Goal: Task Accomplishment & Management: Complete application form

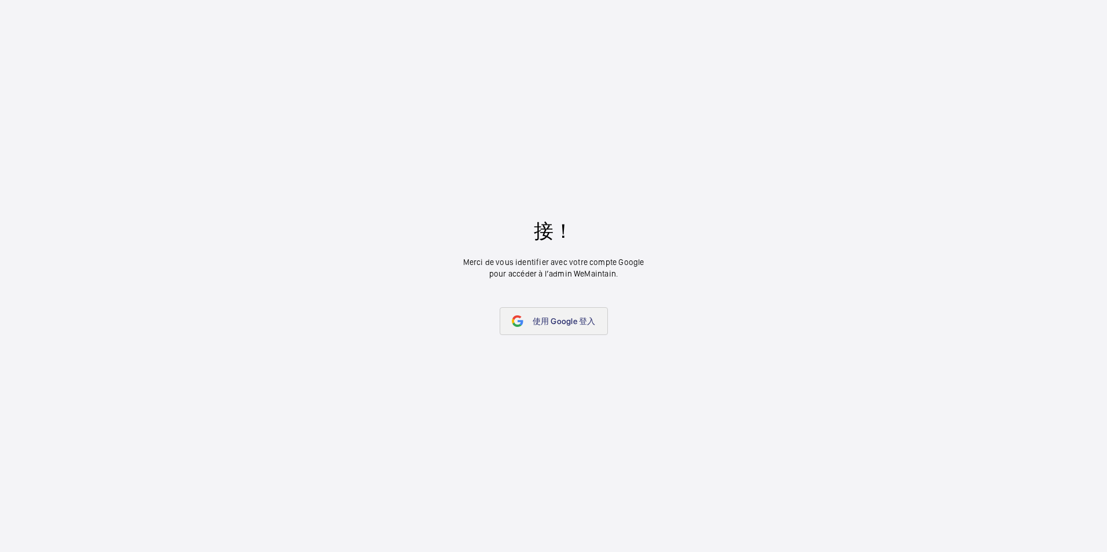
click at [567, 323] on span "使用 Google 登入" at bounding box center [564, 321] width 63 height 9
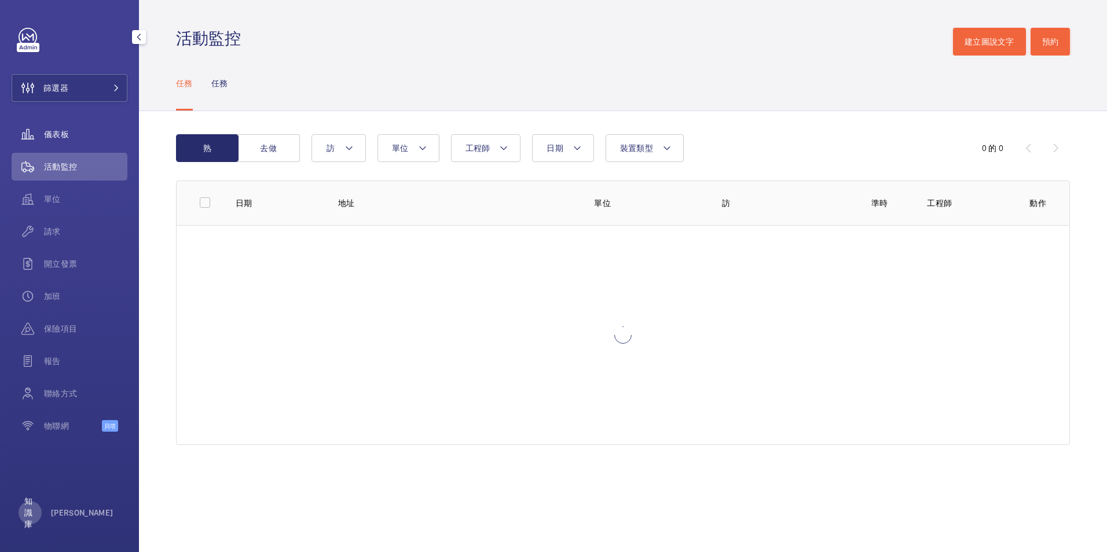
click at [80, 131] on span "儀表板" at bounding box center [85, 135] width 83 height 12
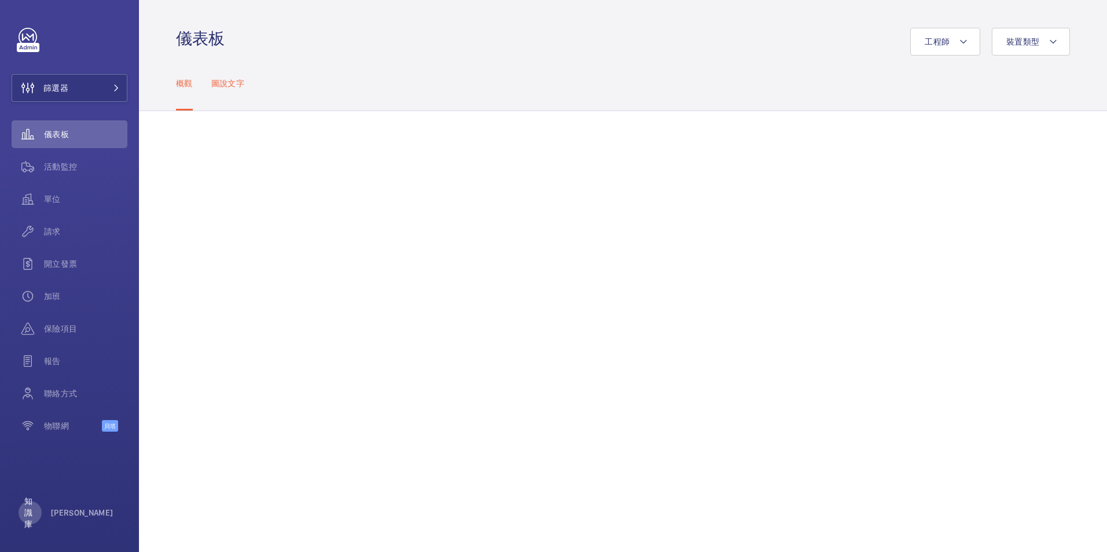
click at [212, 78] on p "圖說文字" at bounding box center [227, 84] width 33 height 12
click at [181, 80] on p "概觀" at bounding box center [184, 84] width 17 height 12
click at [53, 200] on span "單位" at bounding box center [85, 199] width 83 height 12
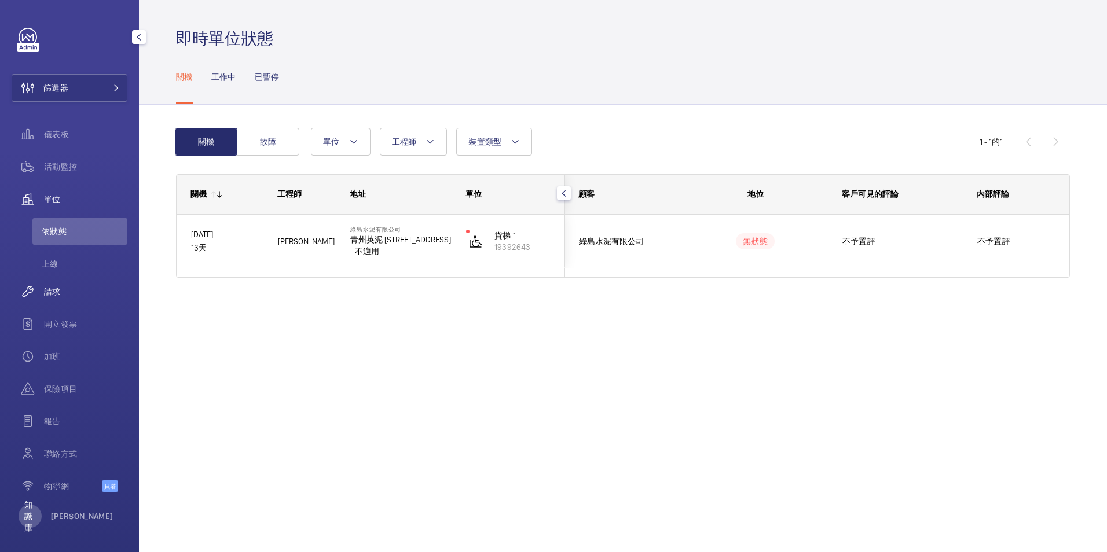
click at [62, 292] on span "請求" at bounding box center [85, 292] width 83 height 12
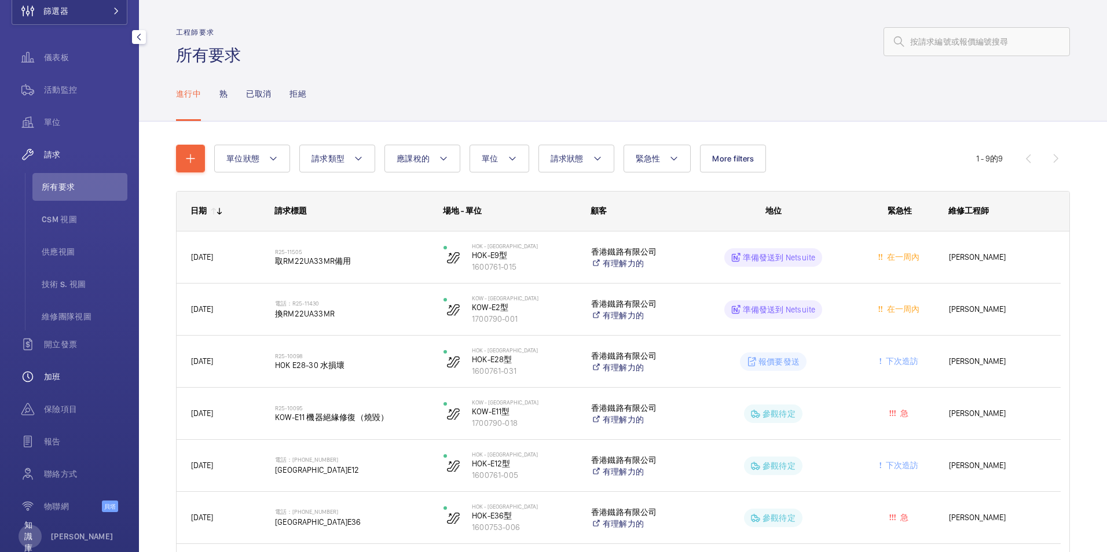
click at [61, 380] on span "加班" at bounding box center [85, 377] width 83 height 12
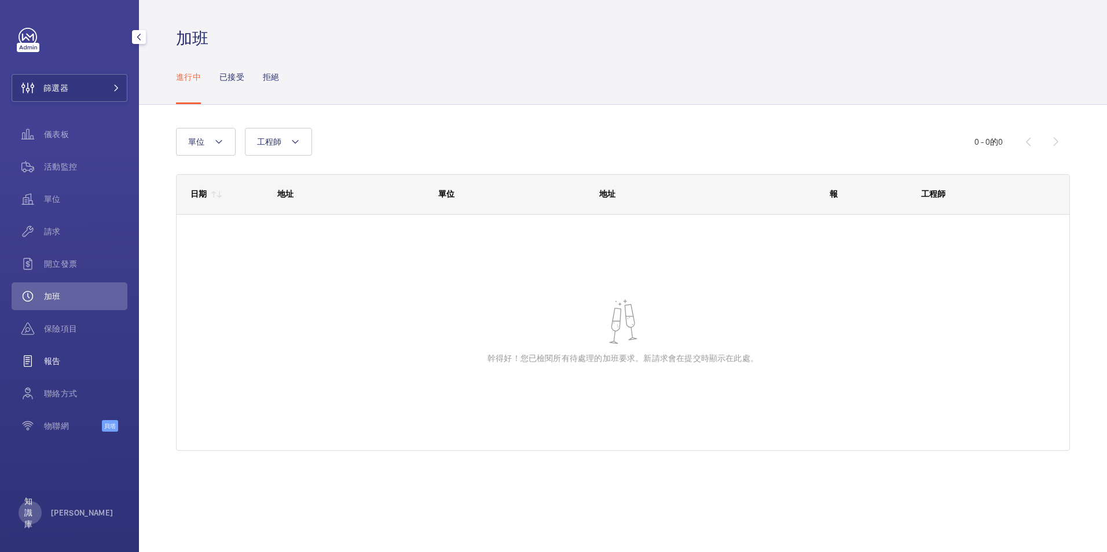
click at [58, 364] on span "報告" at bounding box center [85, 362] width 83 height 12
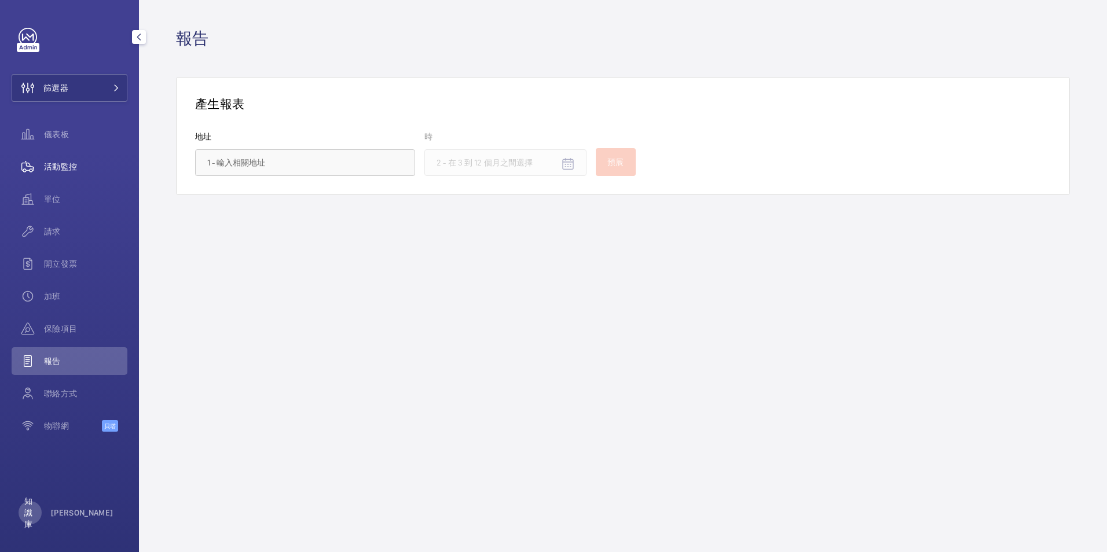
click at [65, 169] on span "活動監控" at bounding box center [85, 167] width 83 height 12
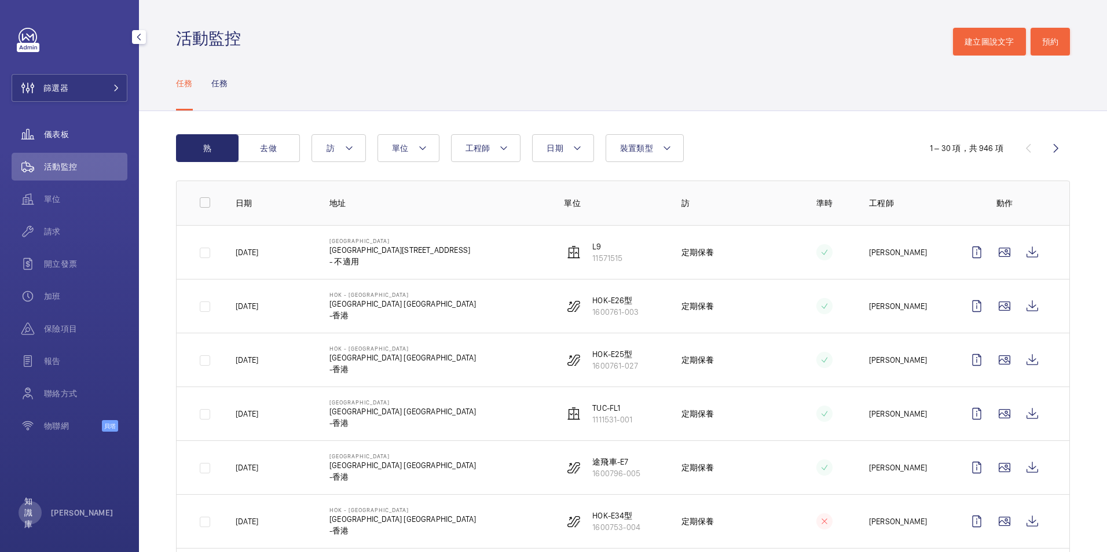
click at [58, 133] on span "儀表板" at bounding box center [85, 135] width 83 height 12
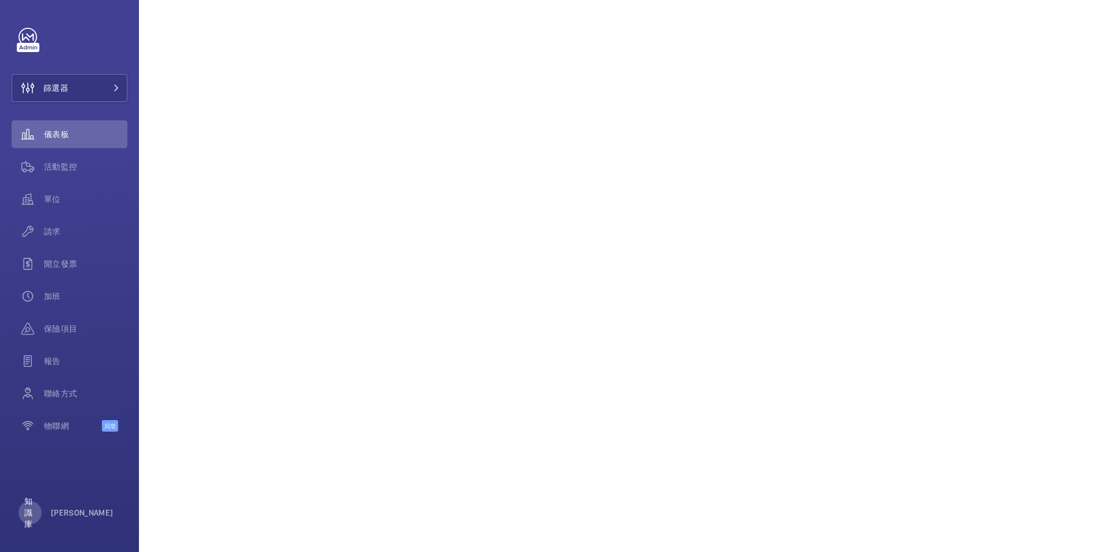
scroll to position [135, 0]
click at [54, 196] on span "單位" at bounding box center [85, 199] width 83 height 12
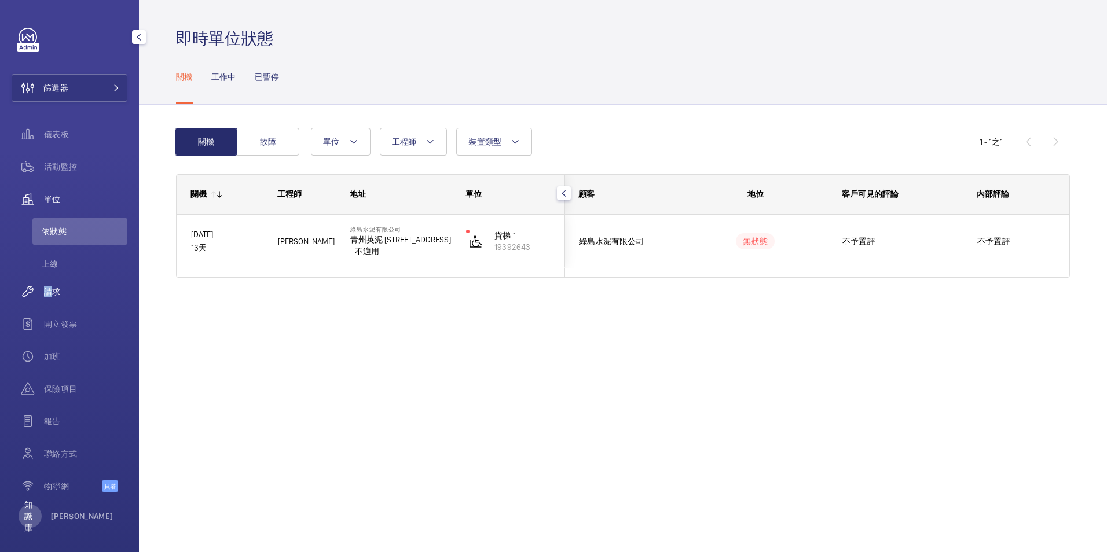
click at [50, 296] on span "請求" at bounding box center [85, 292] width 83 height 12
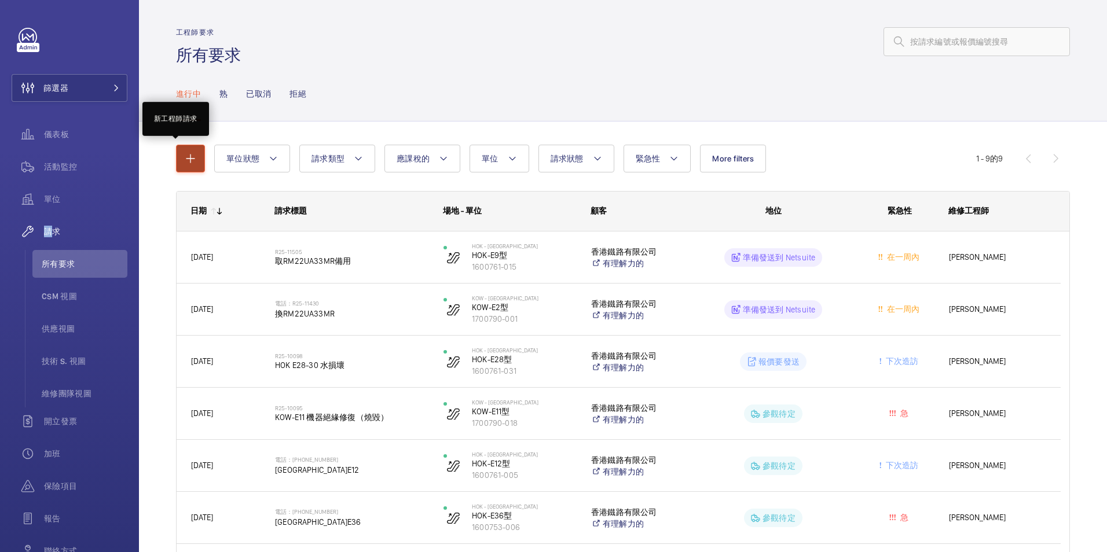
click at [189, 159] on mat-icon "button" at bounding box center [191, 159] width 14 height 14
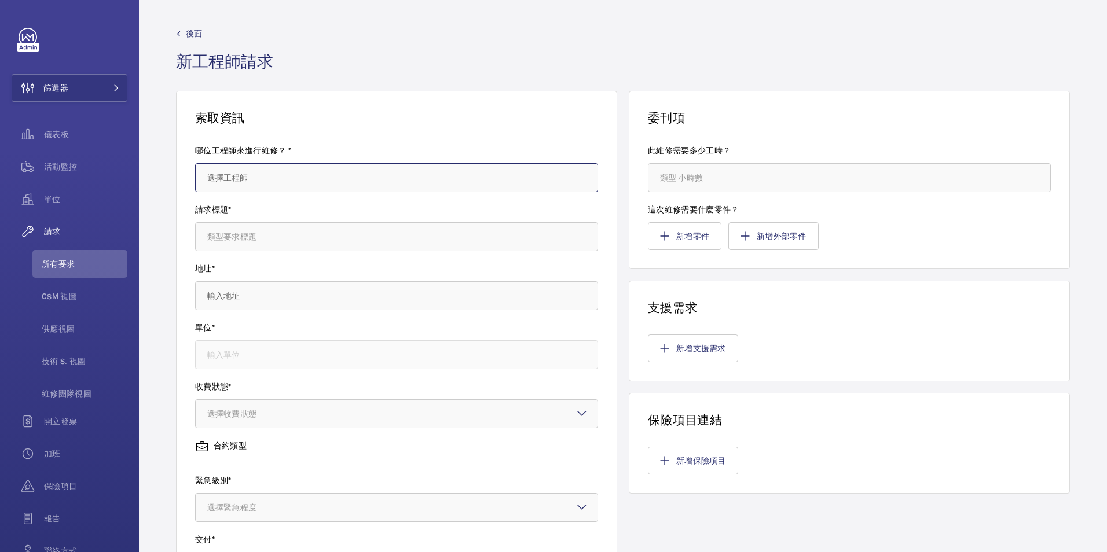
drag, startPoint x: 303, startPoint y: 185, endPoint x: 287, endPoint y: 180, distance: 17.8
click at [303, 191] on input "text" at bounding box center [396, 177] width 403 height 29
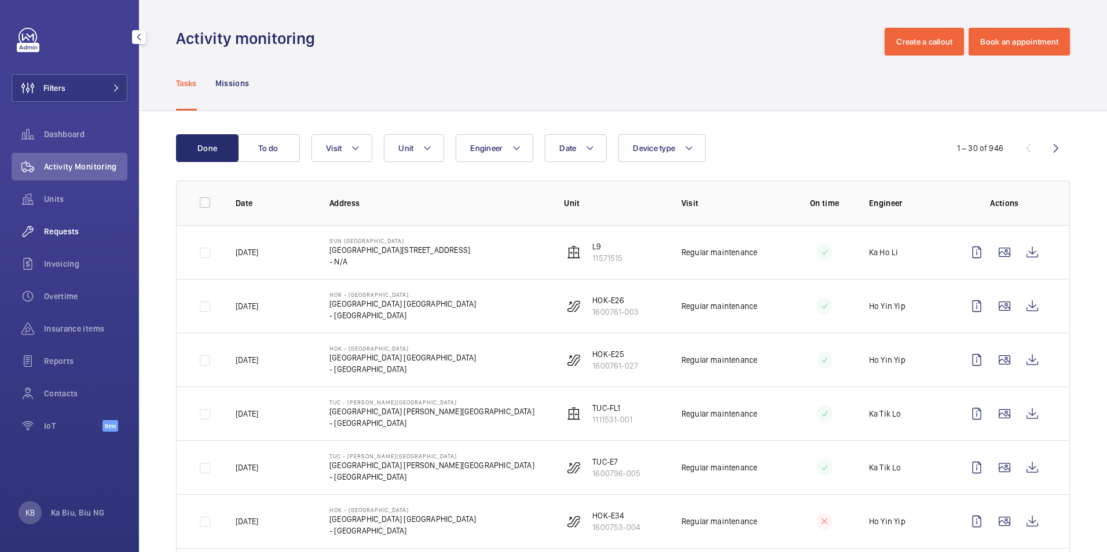
click at [67, 232] on span "Requests" at bounding box center [85, 232] width 83 height 12
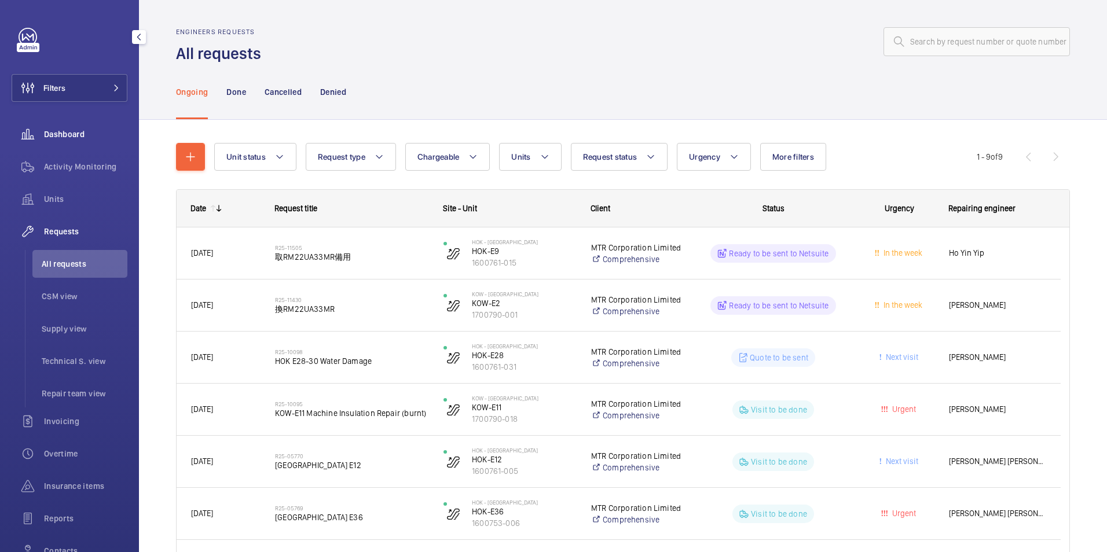
click at [61, 133] on span "Dashboard" at bounding box center [85, 135] width 83 height 12
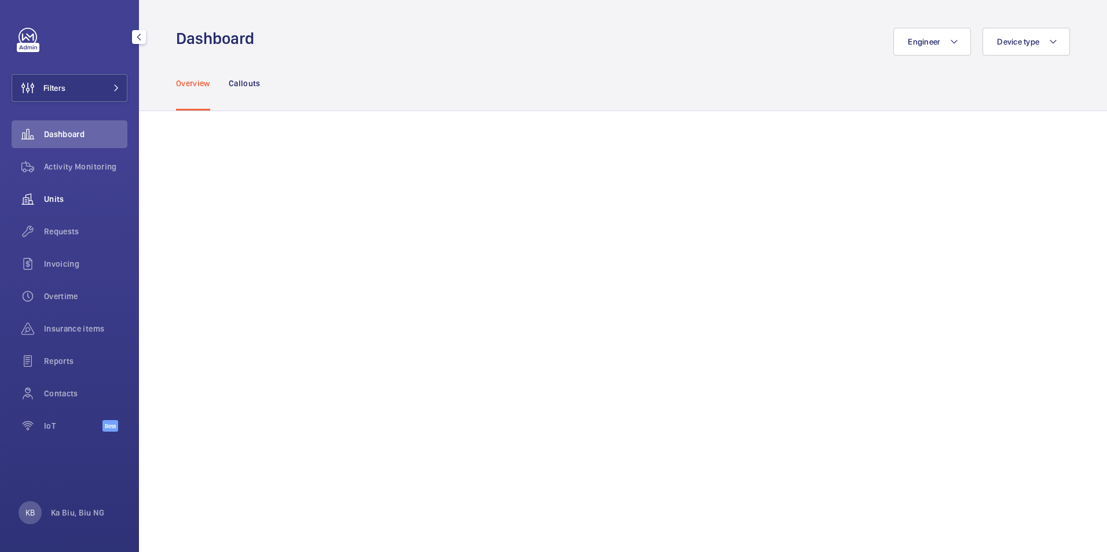
click at [58, 197] on span "Units" at bounding box center [85, 199] width 83 height 12
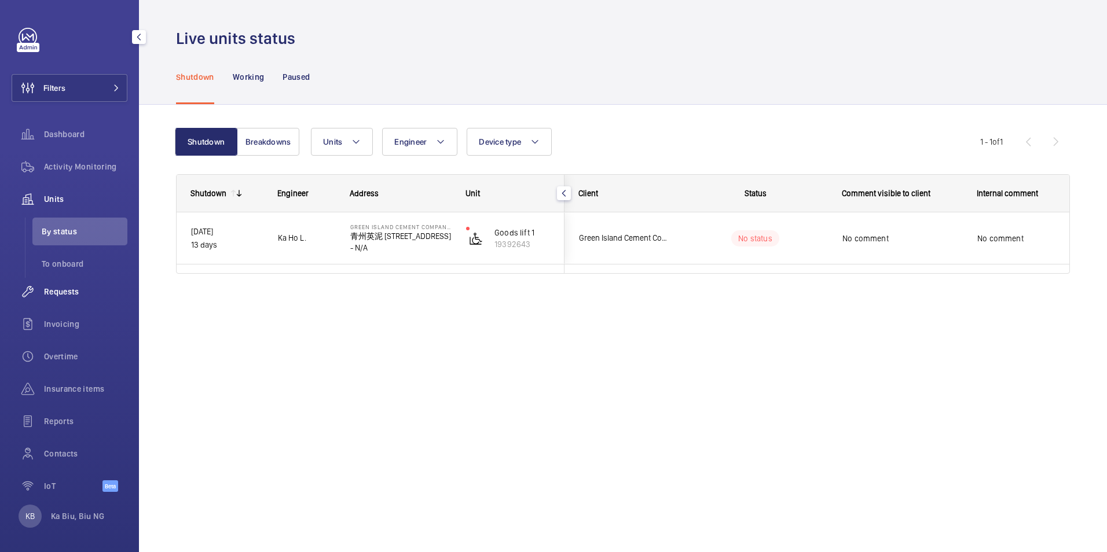
click at [67, 290] on span "Requests" at bounding box center [85, 292] width 83 height 12
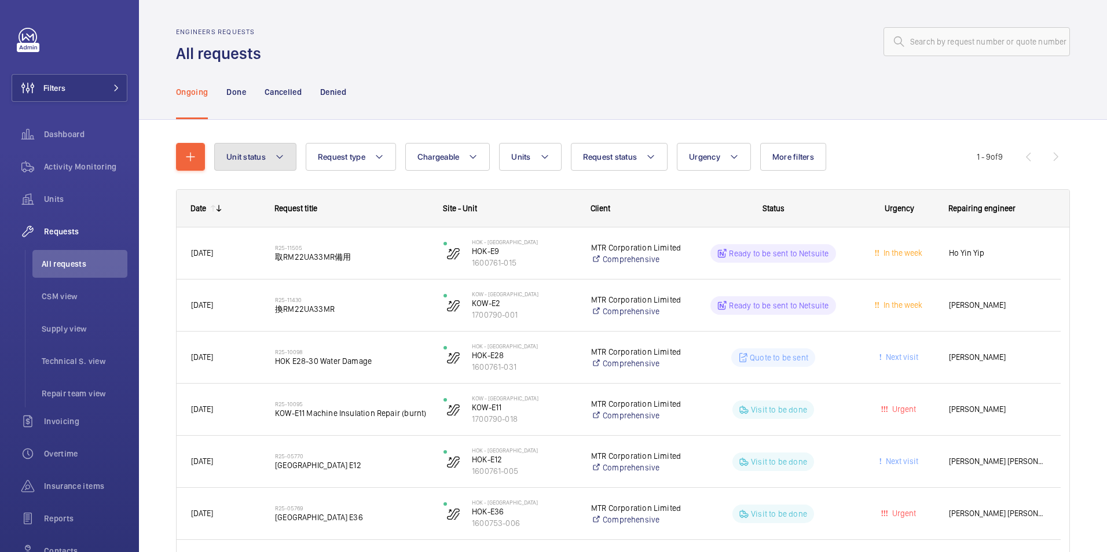
click at [276, 157] on mat-icon at bounding box center [279, 157] width 9 height 14
click at [240, 192] on label "Working" at bounding box center [316, 192] width 202 height 28
click at [240, 192] on input "Working" at bounding box center [231, 192] width 23 height 23
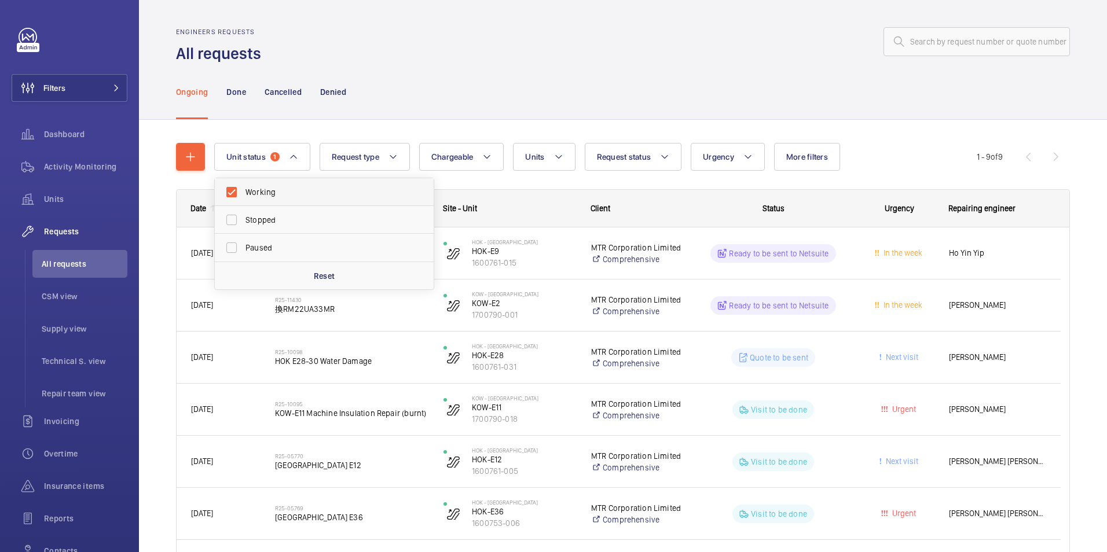
click at [240, 192] on label "Working" at bounding box center [316, 192] width 202 height 28
click at [240, 192] on input "Working" at bounding box center [231, 192] width 23 height 23
checkbox input "false"
click at [480, 50] on div at bounding box center [669, 42] width 802 height 28
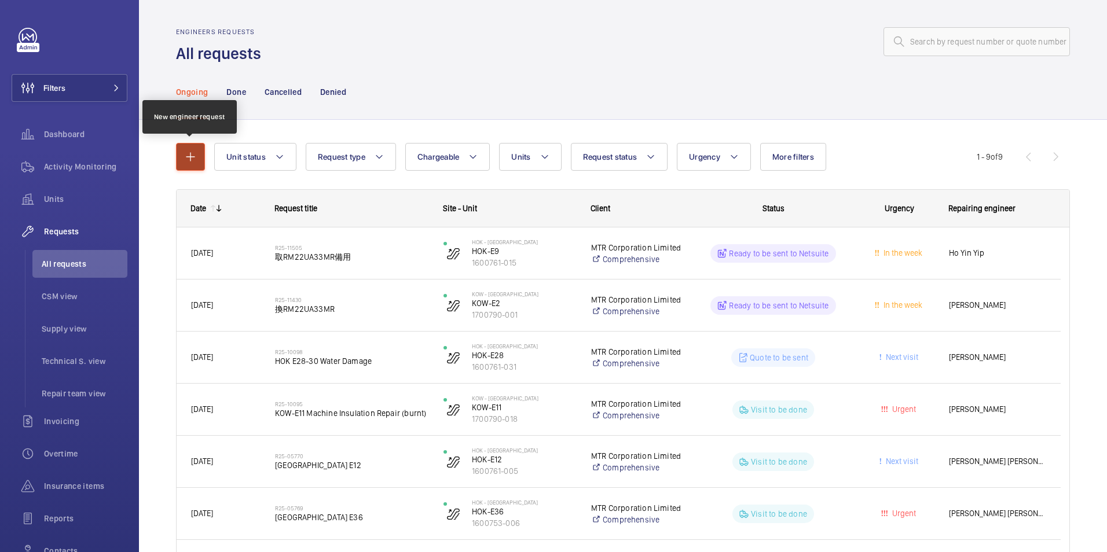
click at [190, 156] on mat-icon "button" at bounding box center [191, 157] width 14 height 14
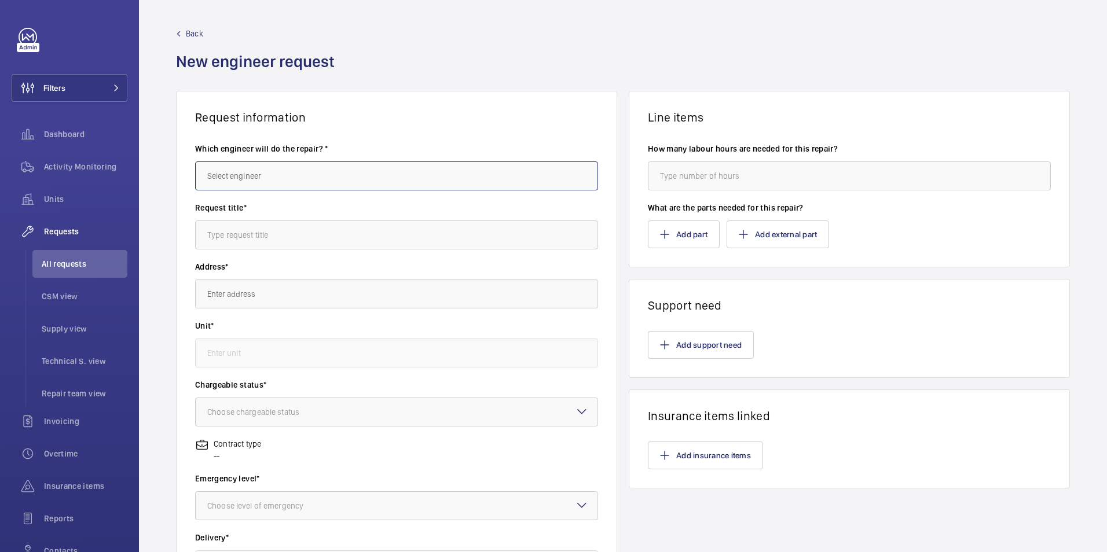
click at [229, 174] on input "text" at bounding box center [396, 176] width 403 height 29
click at [437, 39] on div "Back New engineer request" at bounding box center [623, 59] width 894 height 63
click at [301, 233] on input "text" at bounding box center [396, 235] width 403 height 29
click at [293, 298] on input "text" at bounding box center [396, 294] width 403 height 29
click at [447, 301] on input "text" at bounding box center [396, 294] width 403 height 29
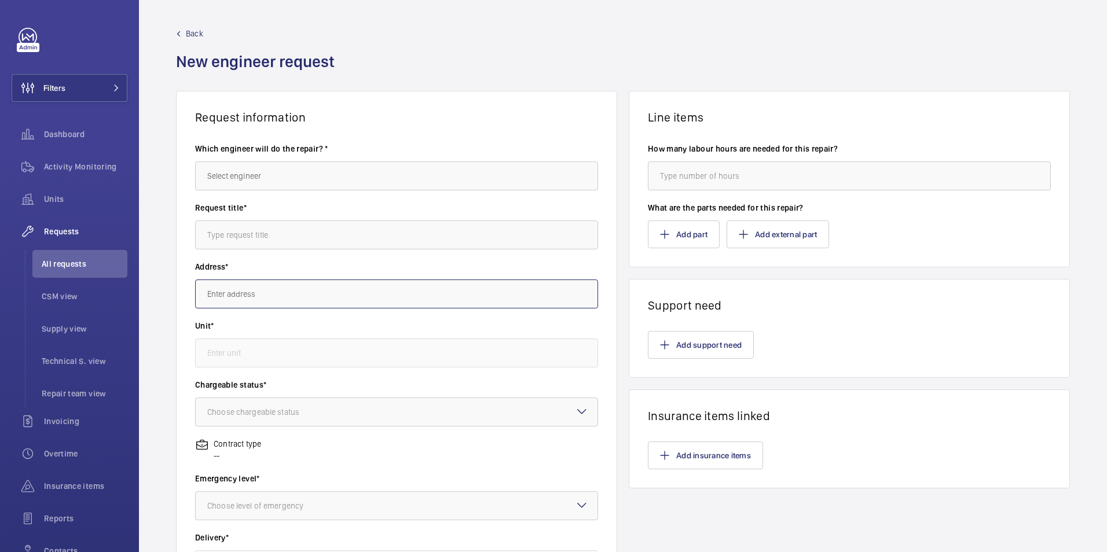
click at [299, 288] on input "text" at bounding box center [396, 294] width 403 height 29
type input "T"
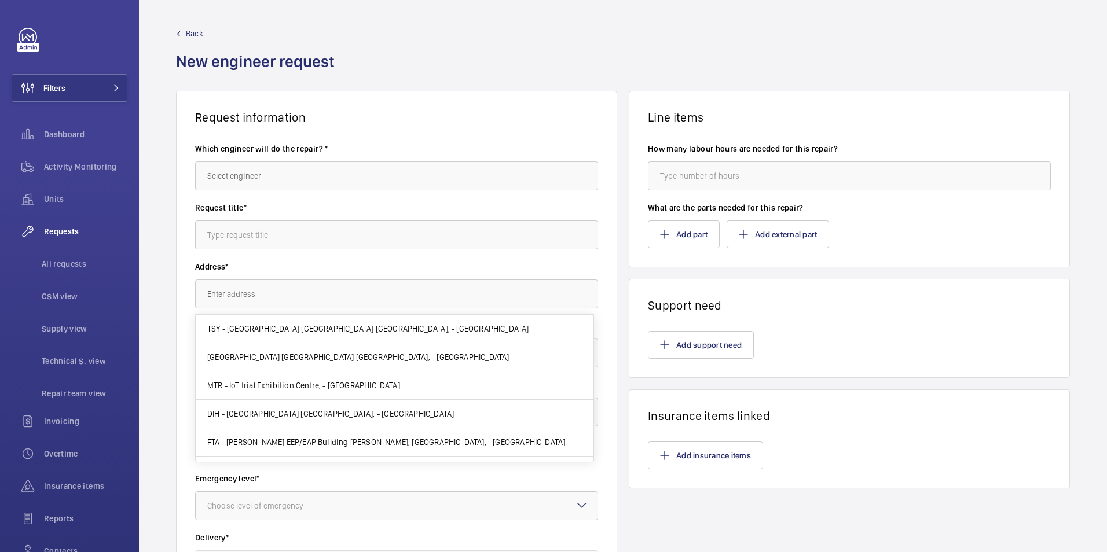
click at [605, 36] on div "Back New engineer request" at bounding box center [623, 59] width 894 height 63
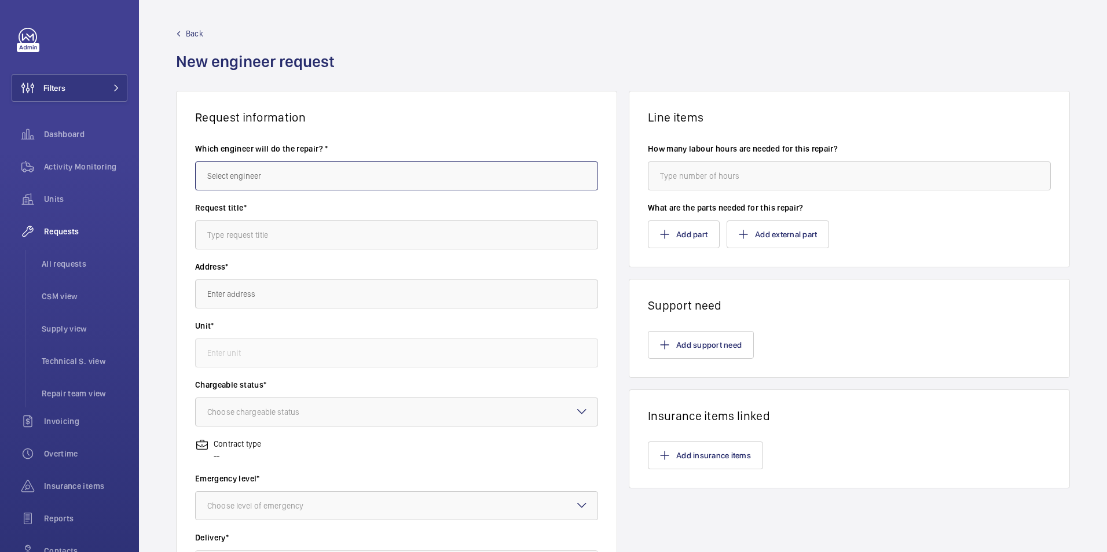
click at [274, 172] on input "text" at bounding box center [396, 176] width 403 height 29
click at [275, 242] on mat-option "Ka Ho Li" at bounding box center [395, 239] width 398 height 28
type input "Ka Ho Li"
click at [192, 33] on span "Back" at bounding box center [194, 34] width 17 height 12
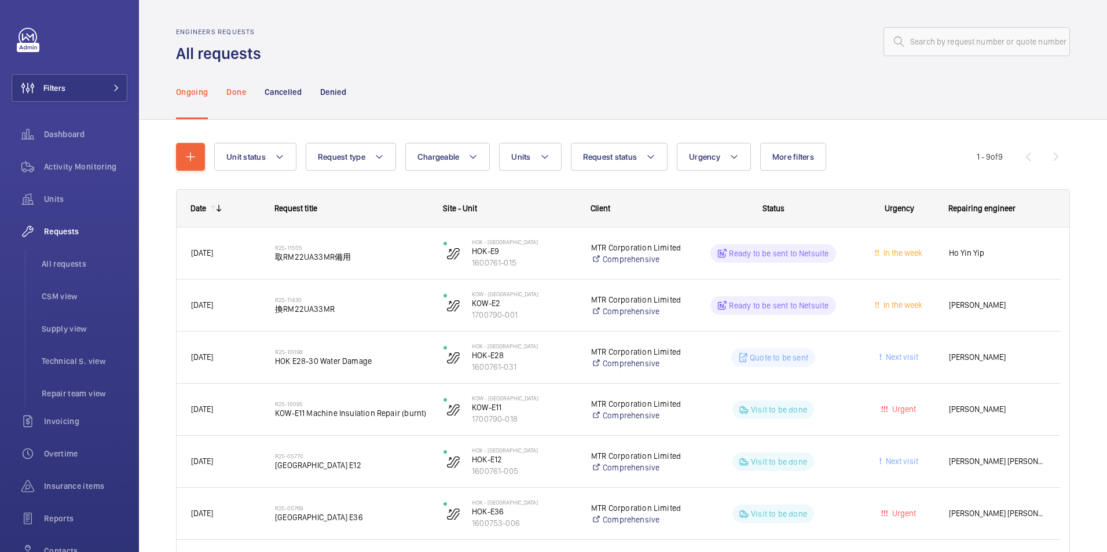
click at [230, 89] on p "Done" at bounding box center [235, 92] width 19 height 12
